Goal: Task Accomplishment & Management: Manage account settings

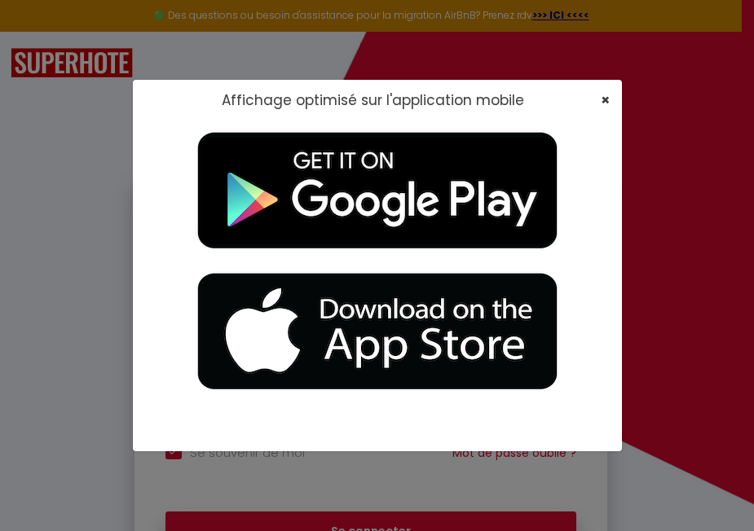
type input "[EMAIL_ADDRESS][DOMAIN_NAME]"
click at [604, 97] on span "×" at bounding box center [605, 100] width 9 height 20
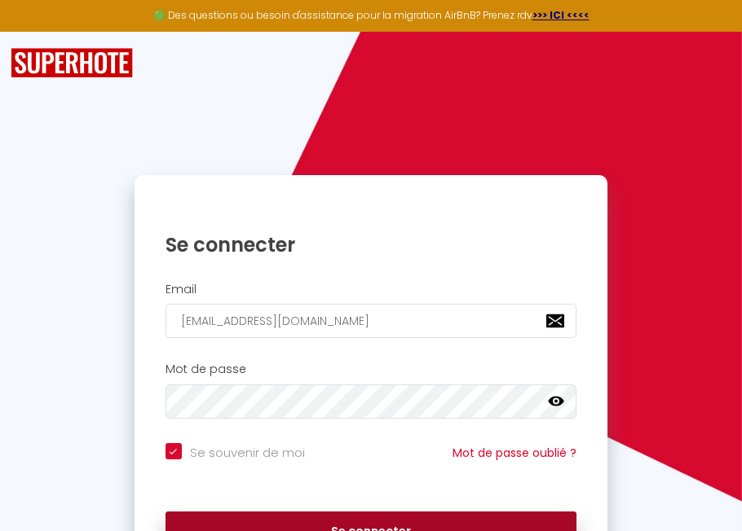
click at [368, 524] on button "Se connecter" at bounding box center [370, 532] width 411 height 41
checkbox input "true"
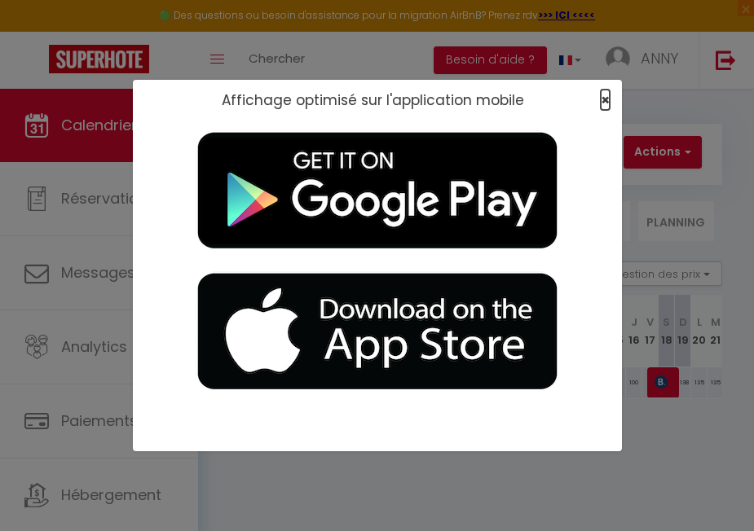
click at [601, 97] on span "×" at bounding box center [605, 100] width 9 height 20
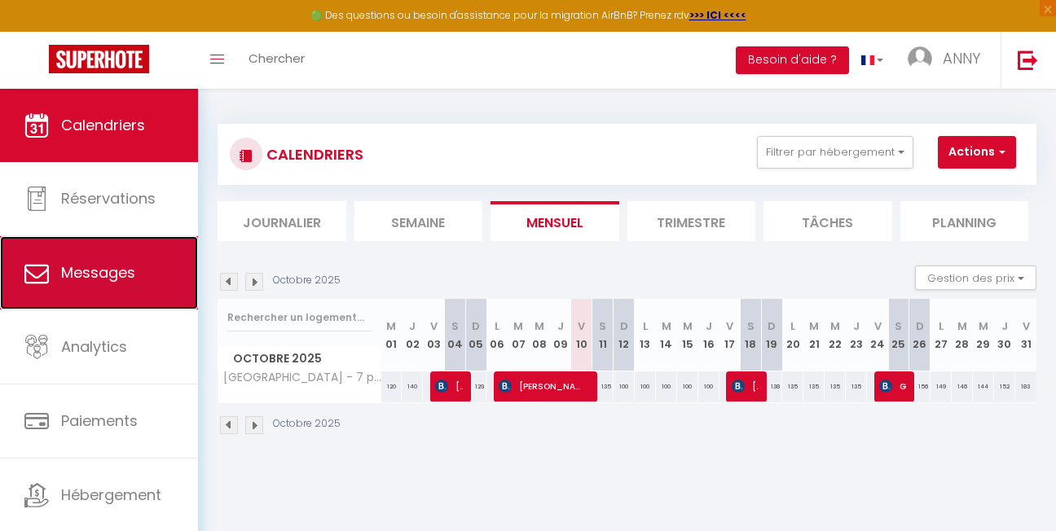
click at [79, 263] on span "Messages" at bounding box center [98, 272] width 74 height 20
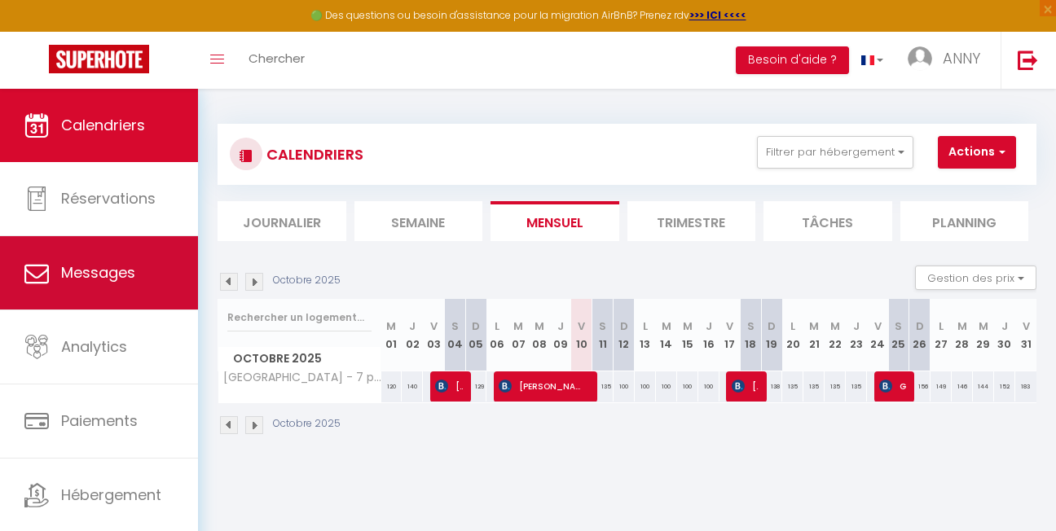
select select "message"
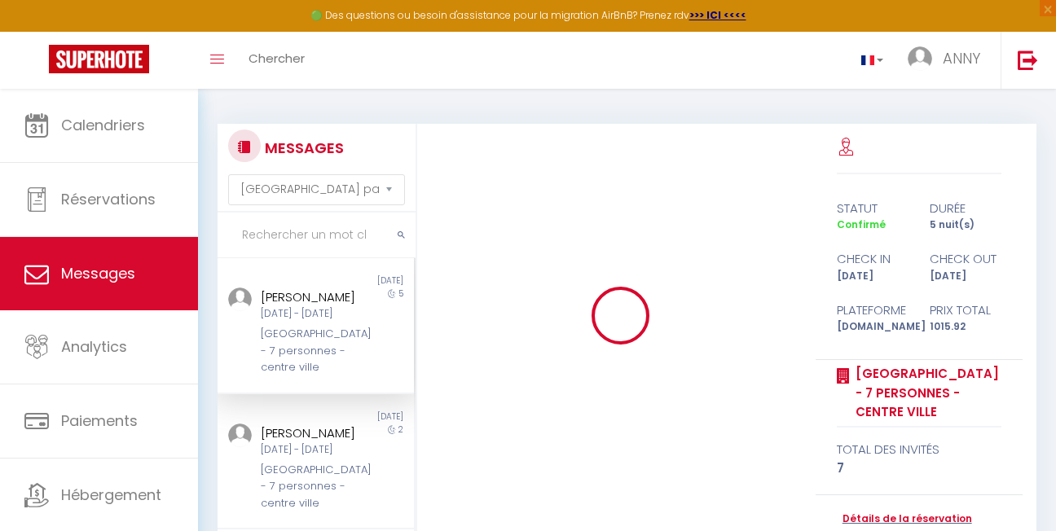
scroll to position [3285, 0]
